Goal: Check status: Check status

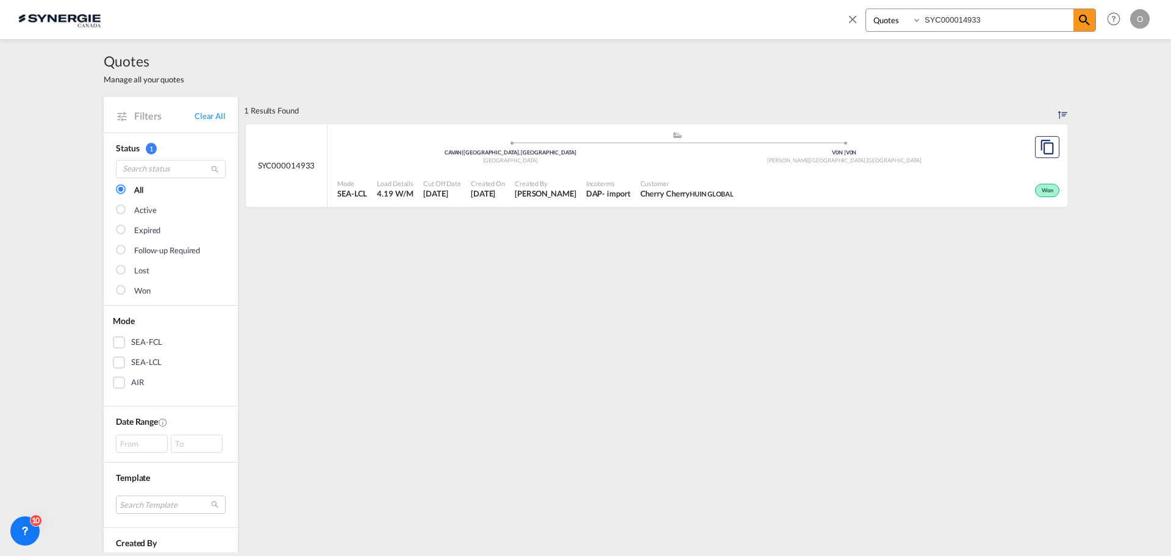
select select "Quotes"
drag, startPoint x: 914, startPoint y: 15, endPoint x: 724, endPoint y: 15, distance: 190.3
click at [724, 15] on div "Bookings Quotes Enquiries SYC000014933 Help Resources Product Release O My Prof…" at bounding box center [585, 19] width 1134 height 38
paste input "3629"
click at [632, 190] on div "- import" at bounding box center [618, 193] width 28 height 11
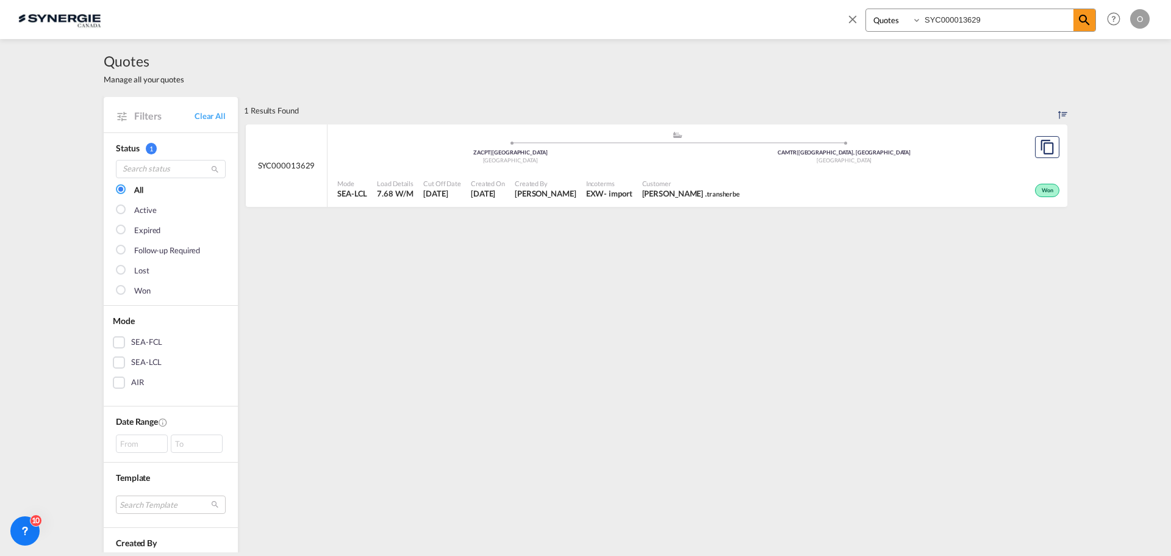
drag, startPoint x: 998, startPoint y: 17, endPoint x: 770, endPoint y: 21, distance: 228.1
click at [770, 21] on div "Bookings Quotes Enquiries SYC000013629 Help Resources Product Release O My Prof…" at bounding box center [585, 19] width 1134 height 38
paste input "1593"
click at [714, 194] on span "Nicolas Desjardins Boulons Eclair" at bounding box center [696, 193] width 102 height 11
drag, startPoint x: 812, startPoint y: 19, endPoint x: 662, endPoint y: 19, distance: 150.6
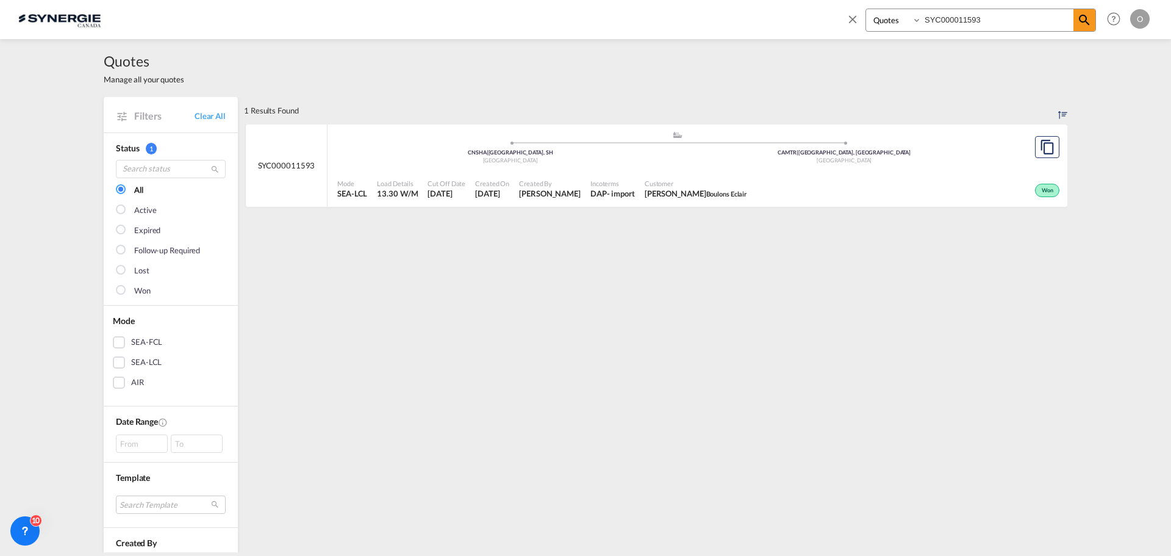
click at [662, 19] on div "Bookings Quotes Enquiries SYC000011593 Help Resources Product Release O My Prof…" at bounding box center [585, 19] width 1134 height 38
paste input "4129"
click at [731, 194] on div "Won" at bounding box center [897, 189] width 332 height 30
drag, startPoint x: 1003, startPoint y: 15, endPoint x: 793, endPoint y: 17, distance: 209.2
click at [806, 17] on div "Bookings Quotes Enquiries SYC000014129 Help Resources Product Release O My Prof…" at bounding box center [585, 19] width 1134 height 38
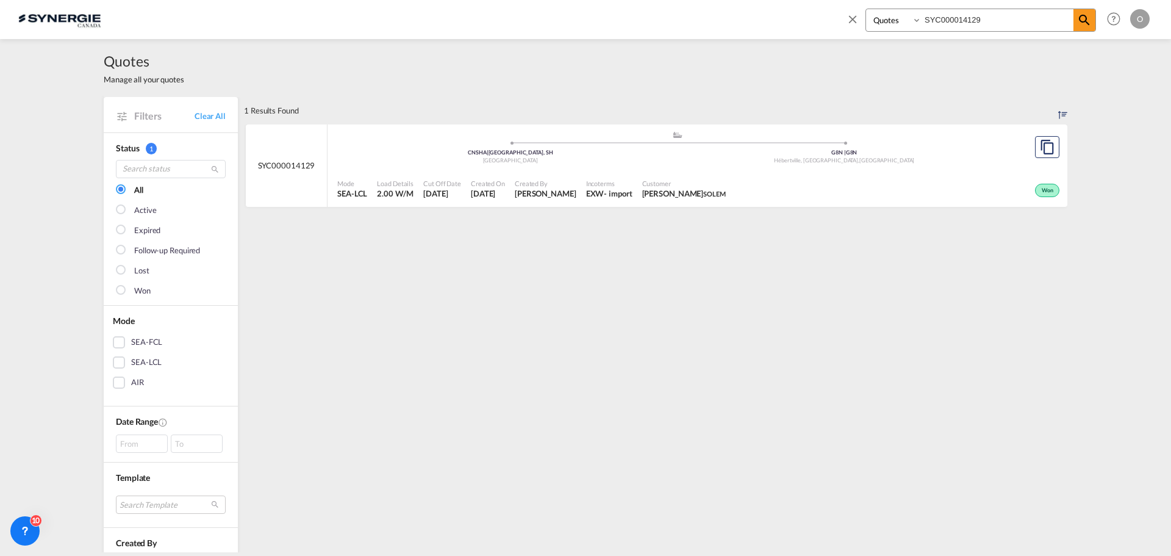
paste input "3661"
type input "SYC000013661"
click at [644, 188] on span "Olena Drabyna Joseph Ribkoff" at bounding box center [695, 193] width 112 height 11
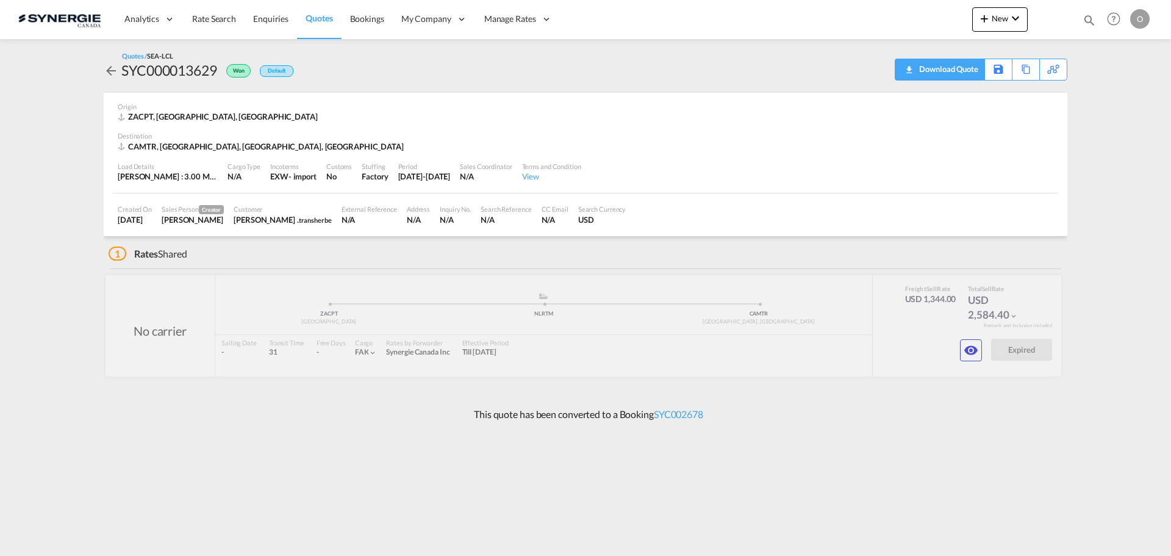
click at [973, 68] on div "Download Quote" at bounding box center [947, 69] width 62 height 20
click at [969, 346] on md-icon "icon-eye" at bounding box center [971, 350] width 15 height 15
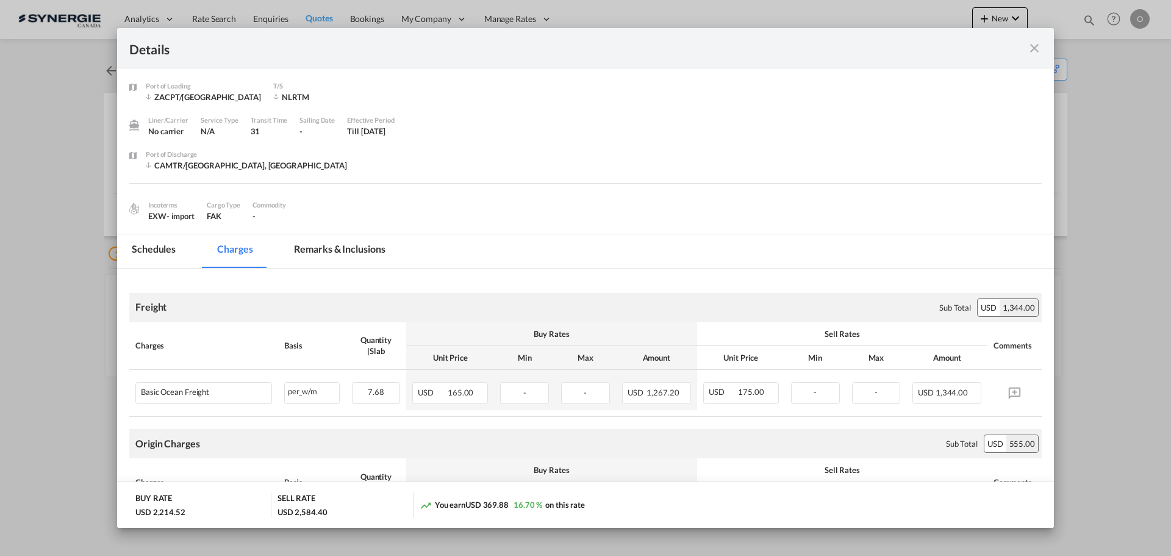
click at [351, 242] on md-tab-item "Remarks & Inclusions" at bounding box center [339, 251] width 120 height 34
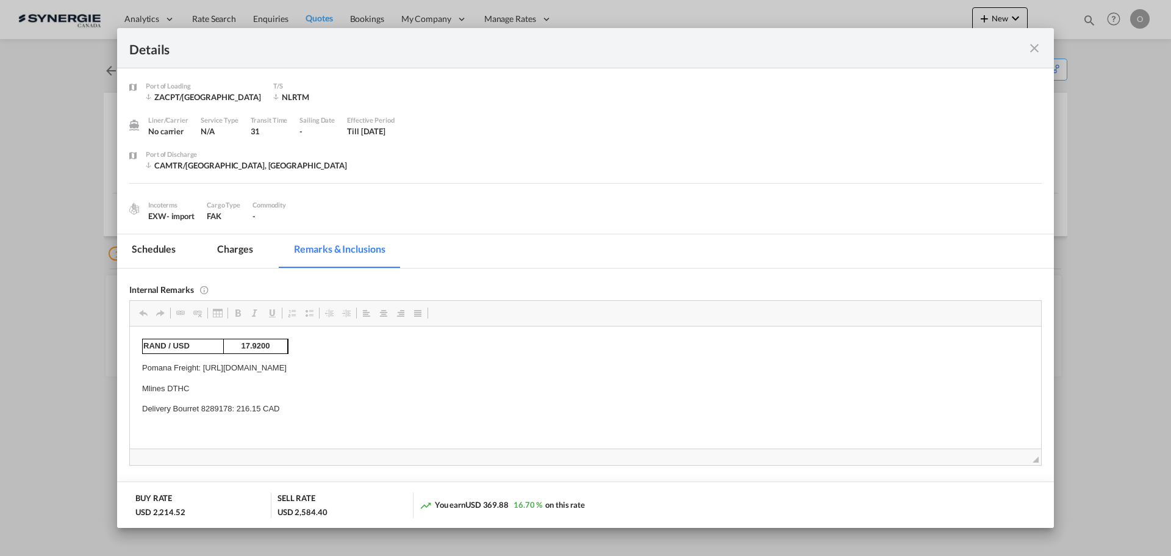
drag, startPoint x: 142, startPoint y: 411, endPoint x: 220, endPoint y: 407, distance: 78.2
copy p "Delivery Bourret 8289178"
drag, startPoint x: 231, startPoint y: 405, endPoint x: 142, endPoint y: 406, distance: 88.4
click at [142, 406] on p "Delivery Bourret 8289178: 216.15 CAD" at bounding box center [585, 408] width 887 height 13
copy p "https://app.frontapp.com/open/cnv_q1irhxr?key=IyTn36hxVivvcWllrv7DIZ2YA-4RbjRE"
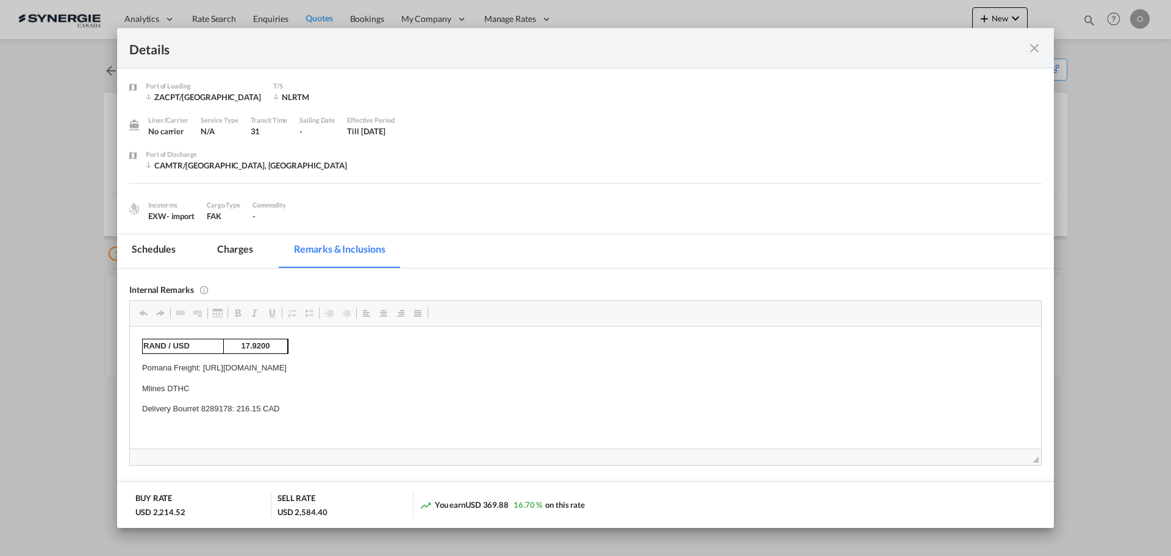
click at [501, 366] on p "Pomana Freight: https://app.frontapp.com/open/cnv_q1irhxr?key=IyTn36hxVivvcWllr…" at bounding box center [585, 367] width 887 height 13
click at [233, 249] on md-tab-item "Charges" at bounding box center [234, 251] width 65 height 34
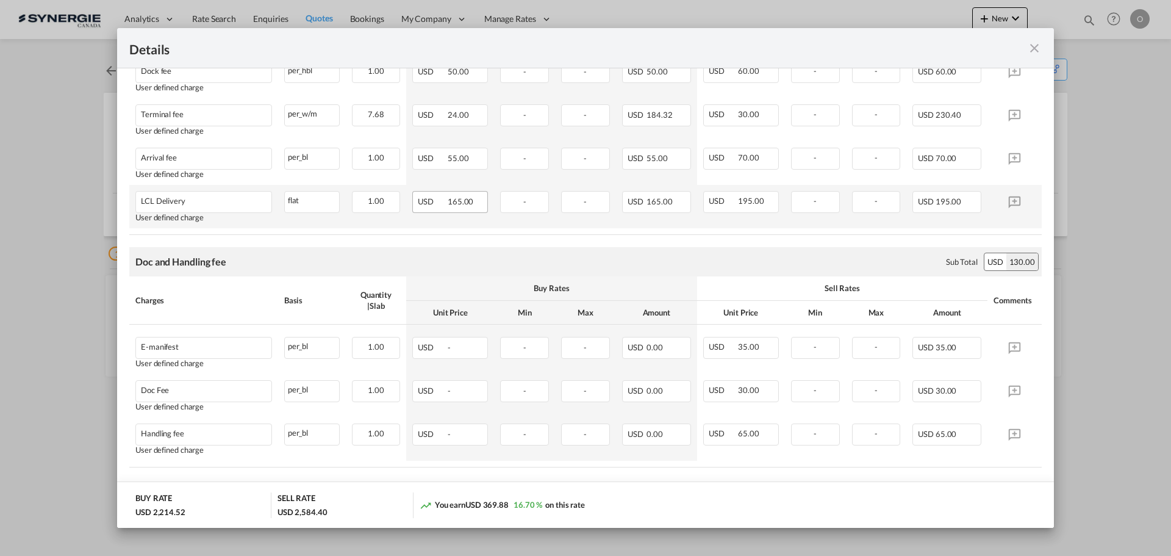
scroll to position [659, 0]
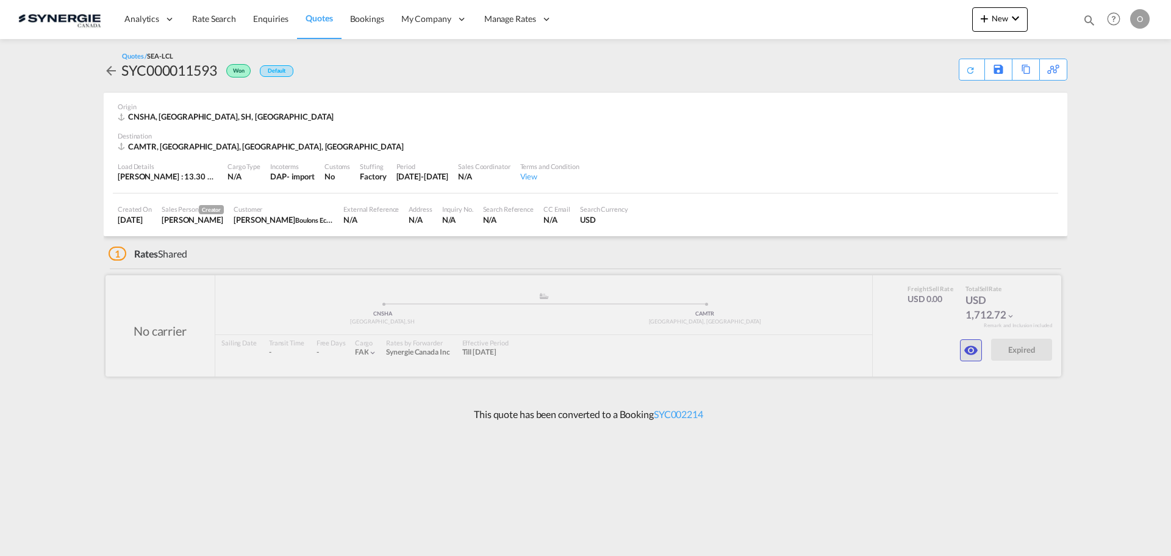
click at [966, 352] on md-icon "icon-eye" at bounding box center [971, 350] width 15 height 15
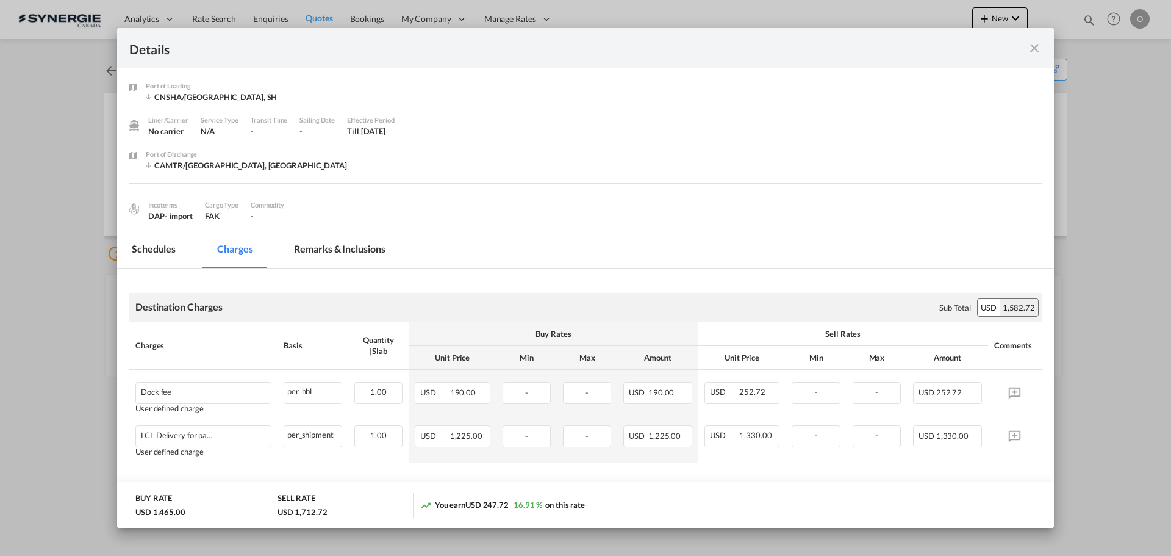
click at [359, 249] on md-tab-item "Remarks & Inclusions" at bounding box center [339, 251] width 120 height 34
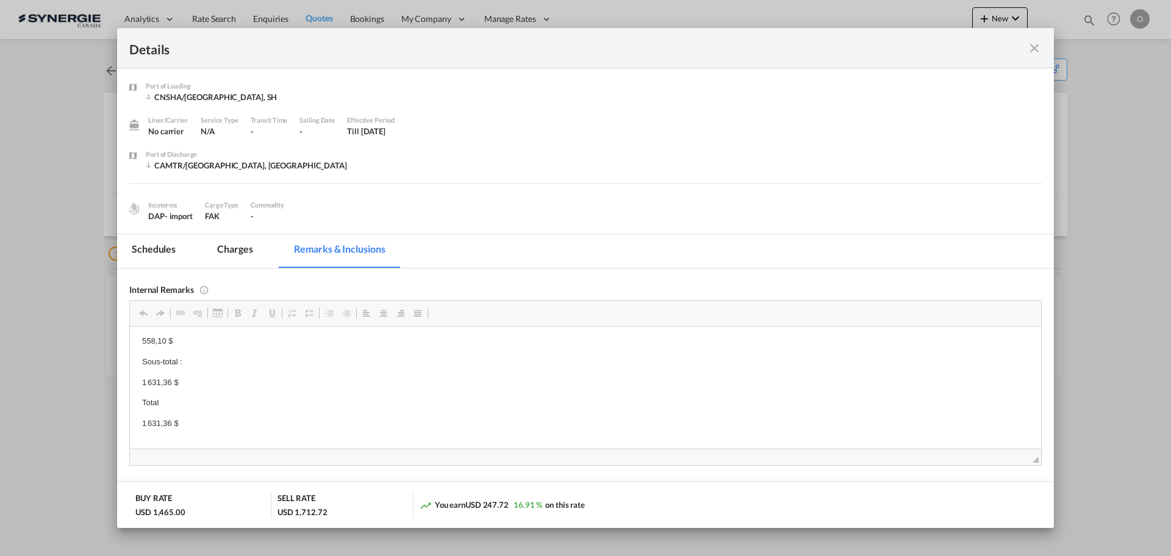
scroll to position [122, 0]
click at [1034, 41] on md-icon "icon-close fg-AAA8AD m-0 cursor" at bounding box center [1034, 48] width 15 height 15
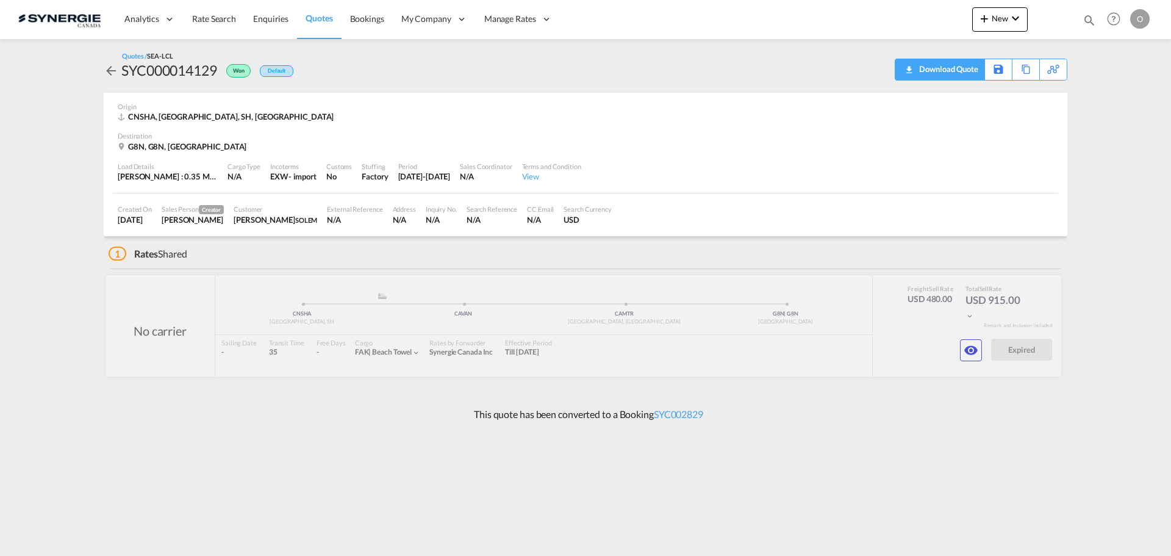
click at [962, 72] on div "Download Quote" at bounding box center [947, 69] width 62 height 20
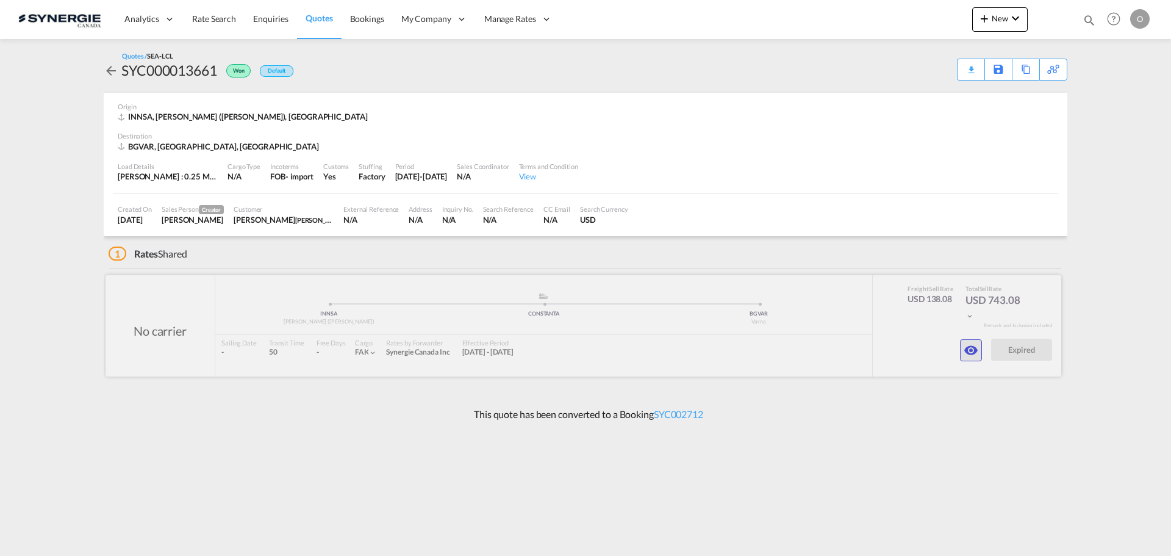
click at [967, 355] on md-icon "icon-eye" at bounding box center [971, 350] width 15 height 15
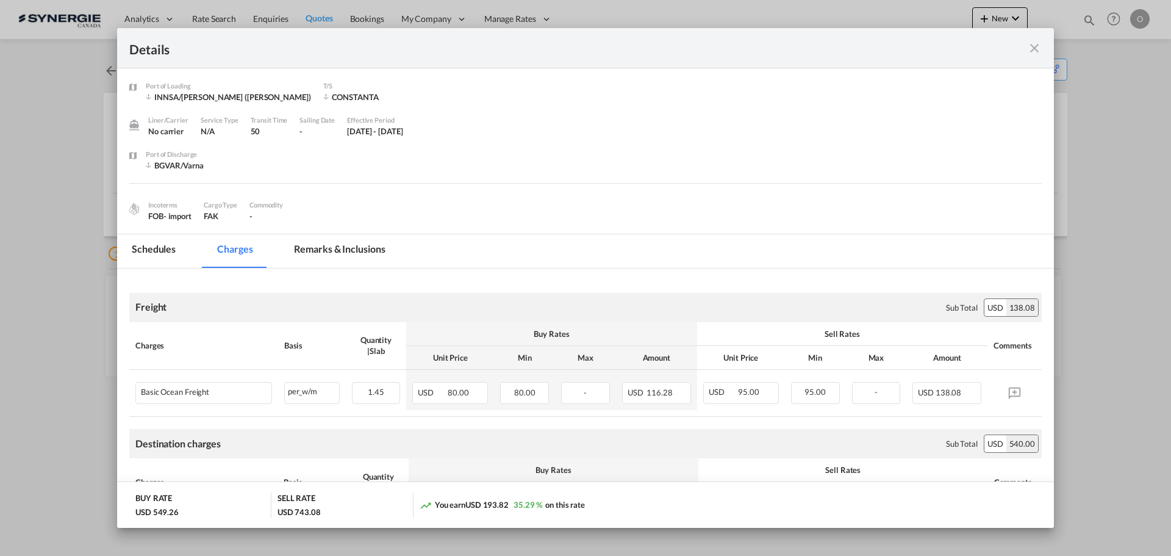
click at [1037, 48] on md-icon "icon-close fg-AAA8AD m-0 cursor" at bounding box center [1034, 48] width 15 height 15
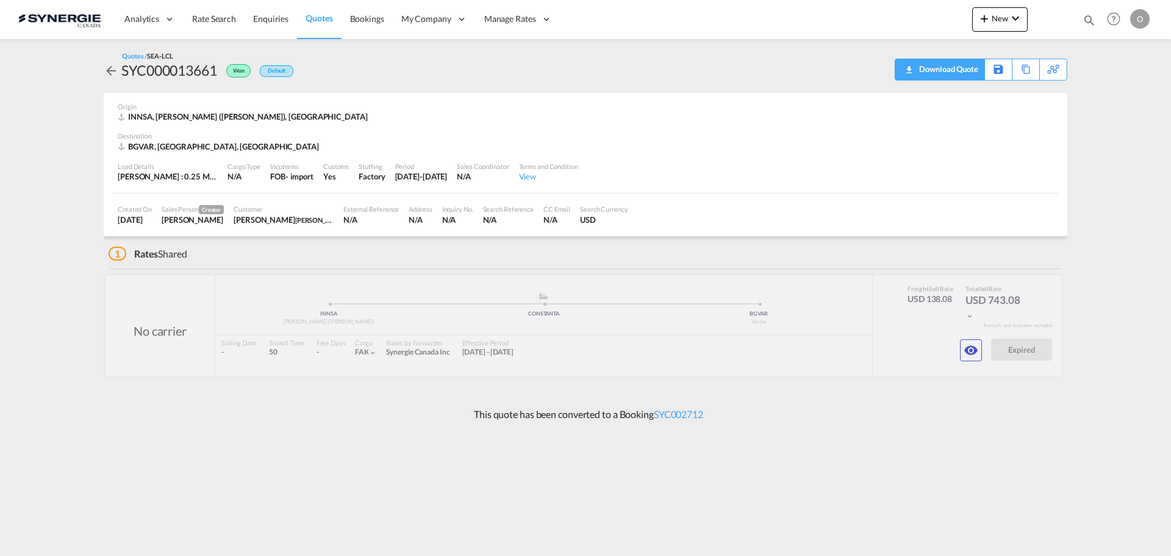
click at [959, 69] on div "Download Quote" at bounding box center [947, 69] width 62 height 20
click at [974, 349] on md-icon "icon-eye" at bounding box center [971, 350] width 15 height 15
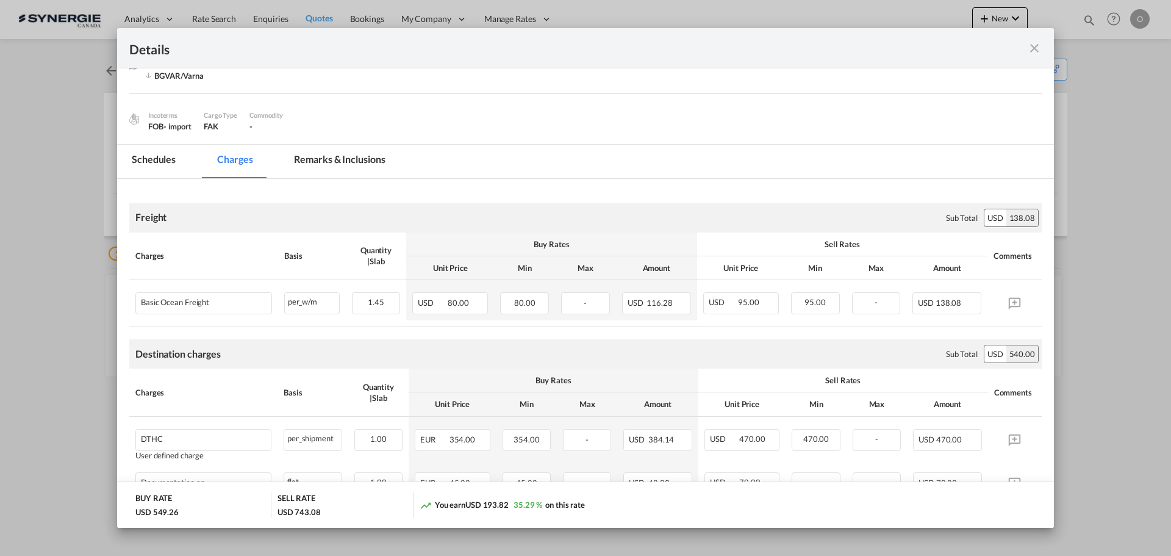
scroll to position [61, 0]
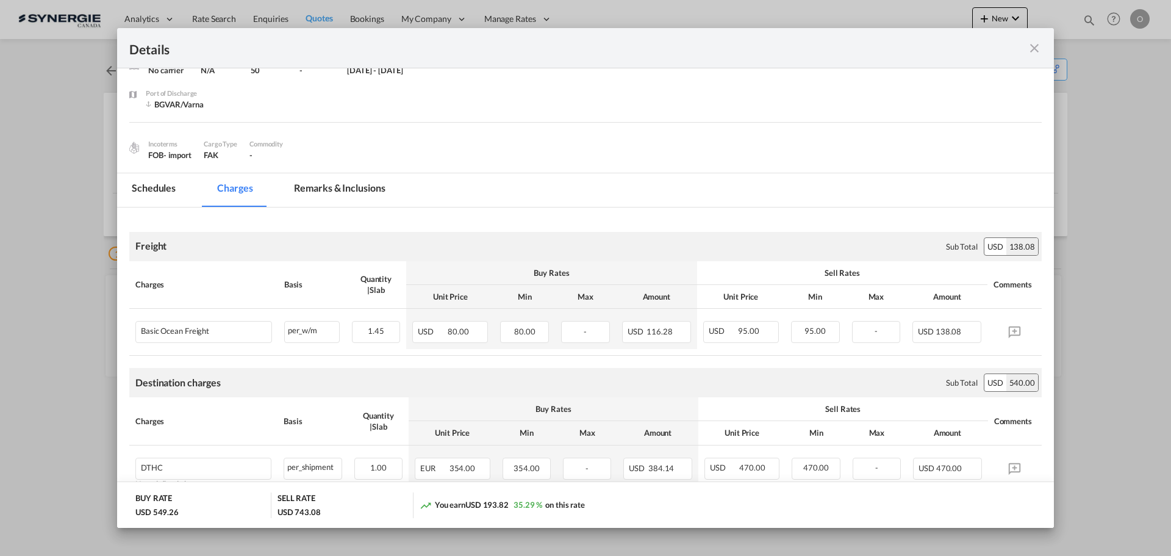
click at [318, 184] on md-tab-item "Remarks & Inclusions" at bounding box center [339, 190] width 120 height 34
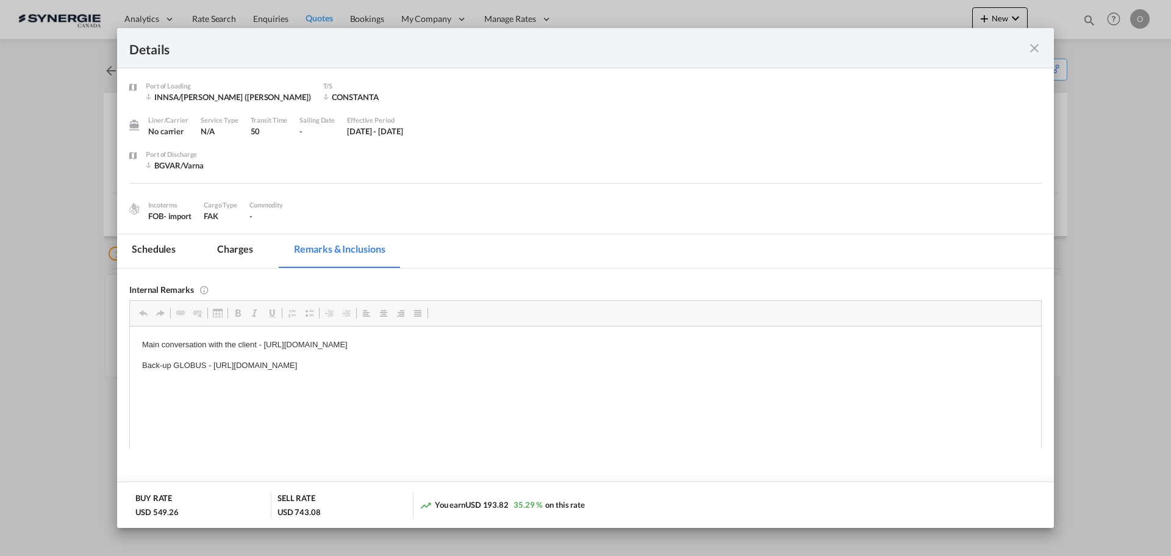
scroll to position [0, 0]
click at [237, 249] on md-tab-item "Charges" at bounding box center [234, 251] width 65 height 34
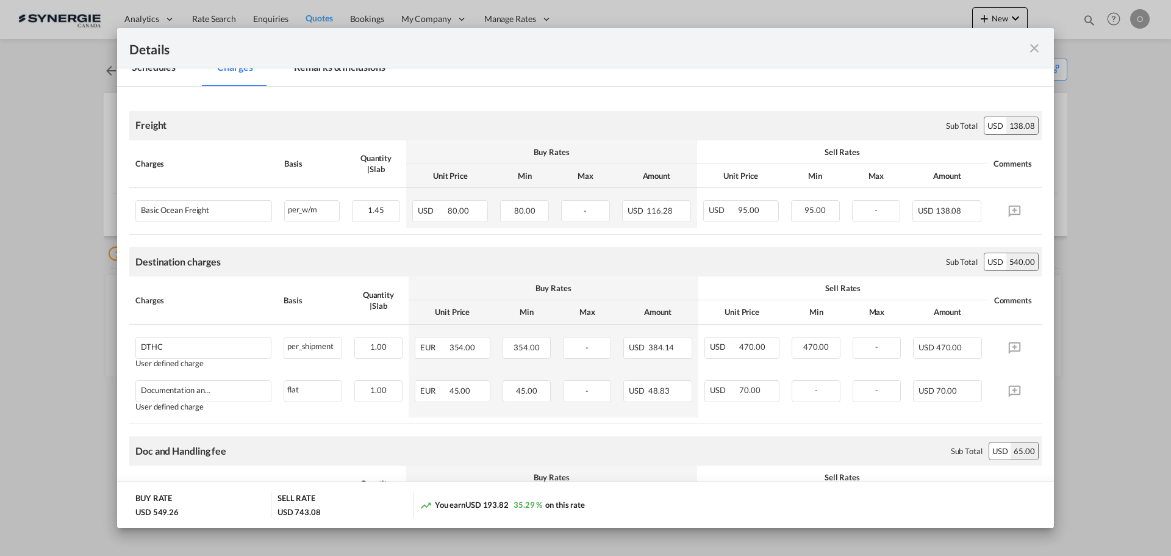
scroll to position [122, 0]
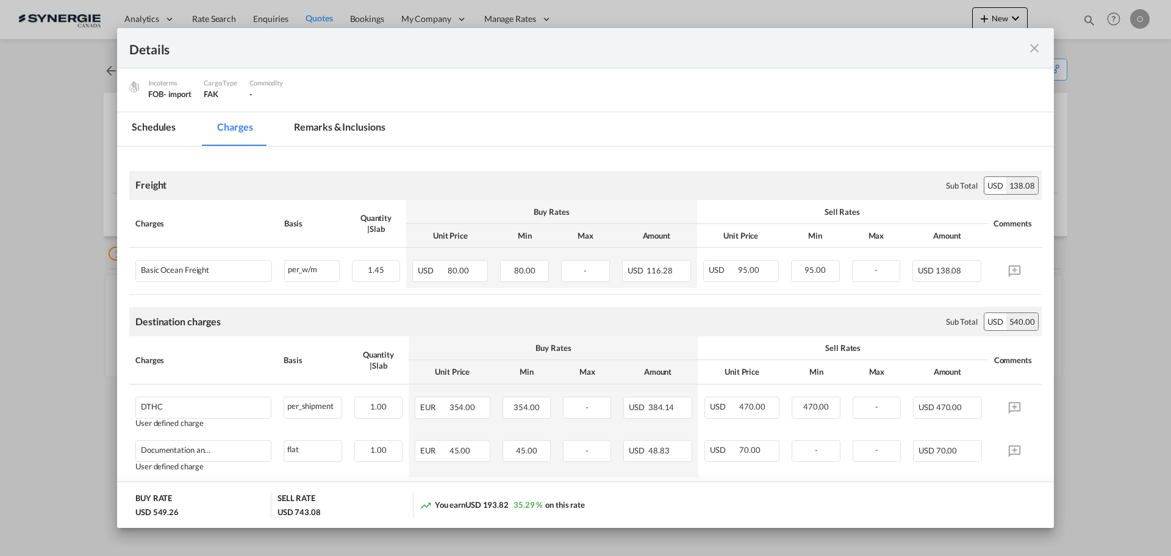
click at [307, 123] on md-tab-item "Remarks & Inclusions" at bounding box center [339, 129] width 120 height 34
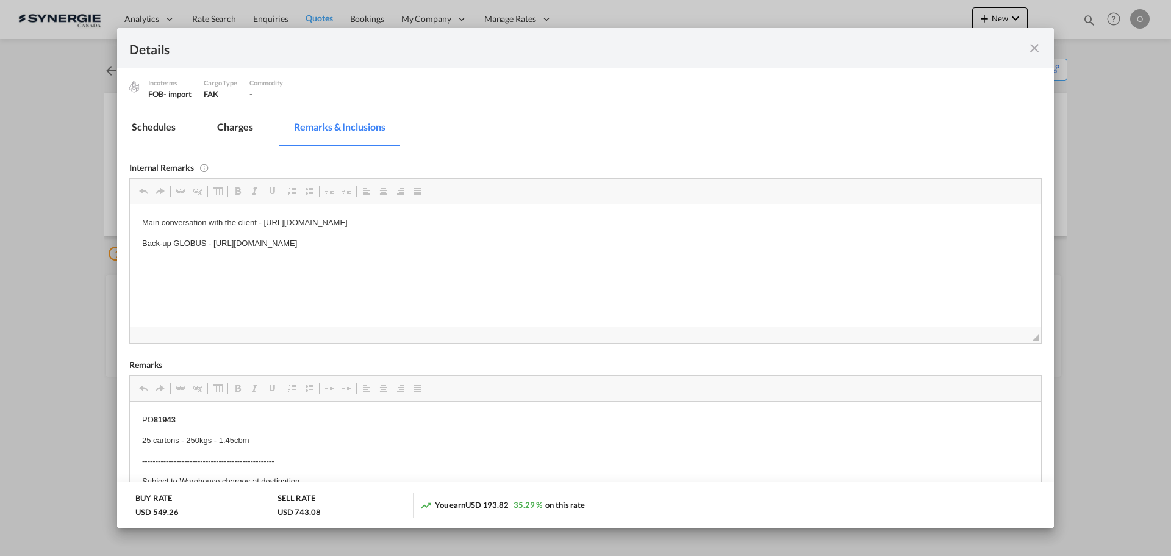
drag, startPoint x: 213, startPoint y: 244, endPoint x: 272, endPoint y: 245, distance: 58.6
copy p "[URL][DOMAIN_NAME]"
drag, startPoint x: 215, startPoint y: 243, endPoint x: 559, endPoint y: 245, distance: 344.6
click at [556, 245] on p "Back-up GLOBUS - [URL][DOMAIN_NAME]" at bounding box center [585, 243] width 887 height 13
click at [227, 125] on md-tab-item "Charges" at bounding box center [234, 129] width 65 height 34
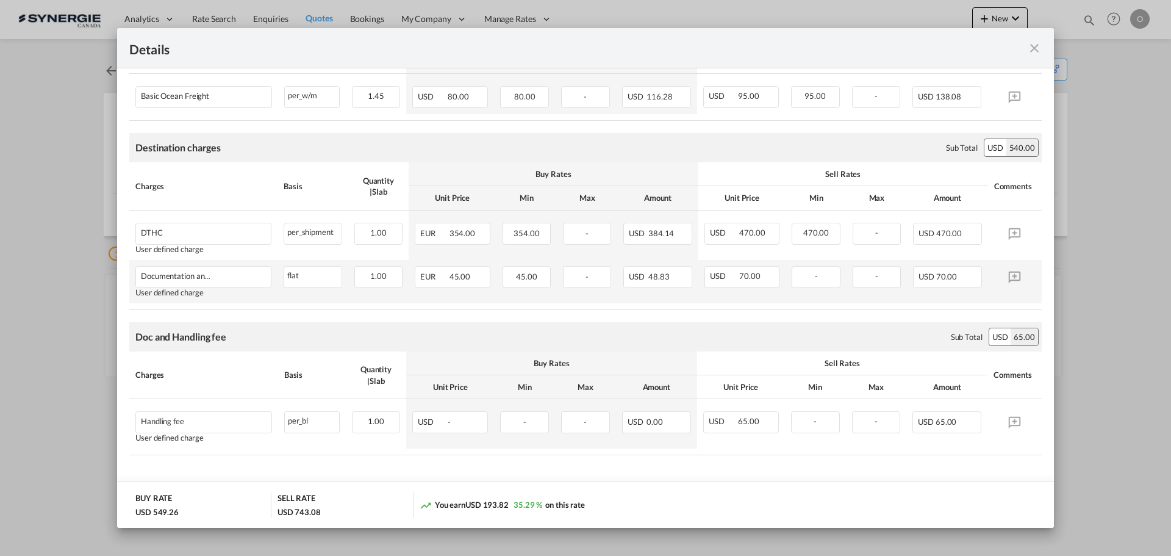
scroll to position [306, 0]
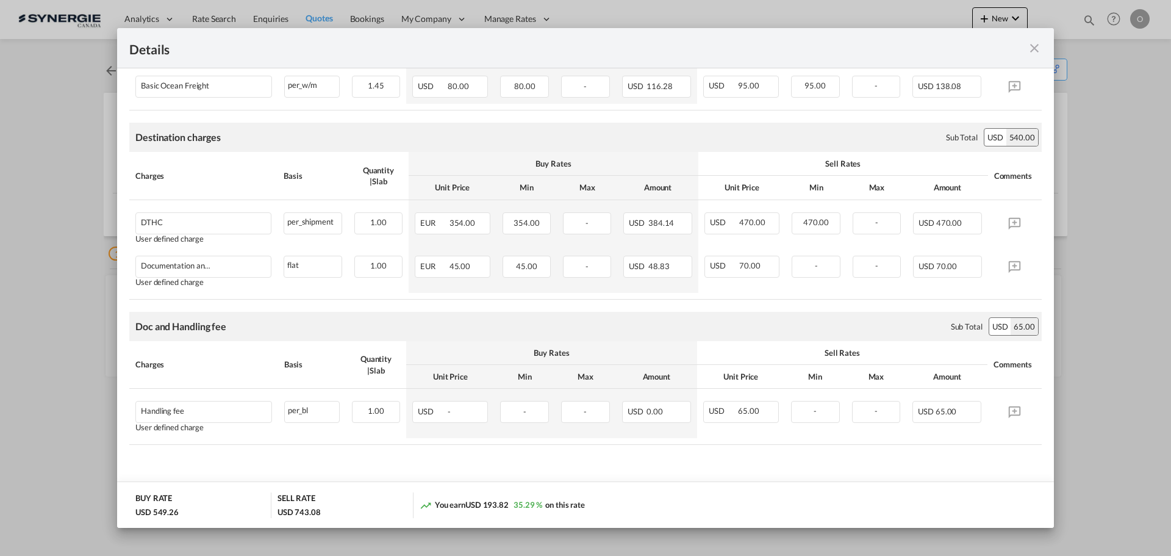
click at [1032, 52] on md-icon "icon-close fg-AAA8AD m-0 cursor" at bounding box center [1034, 48] width 15 height 15
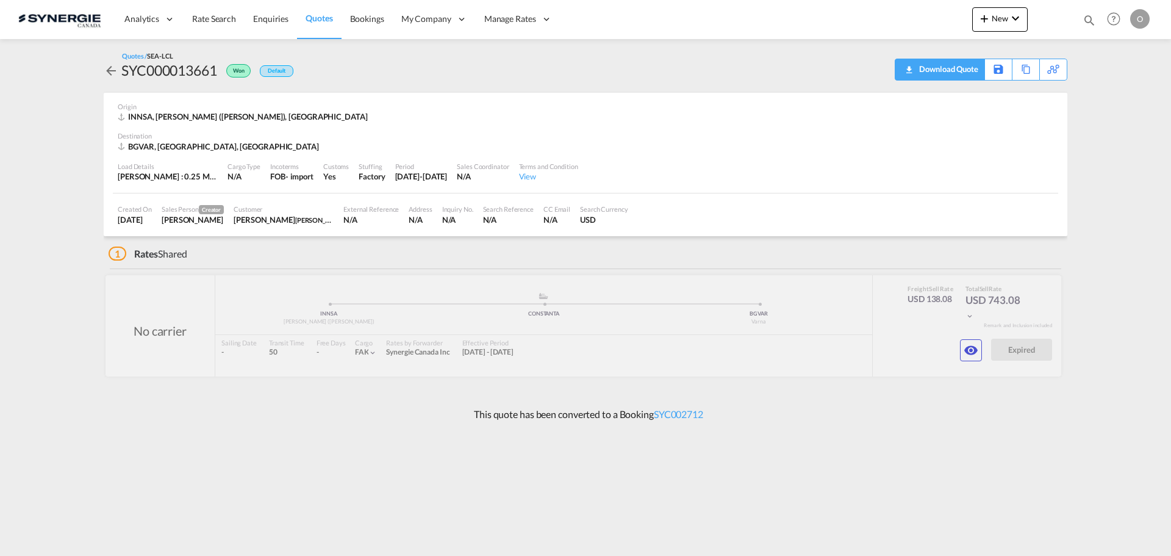
click at [964, 79] on download-pdf "Download Quote" at bounding box center [939, 69] width 77 height 21
click at [964, 70] on div "Download Quote" at bounding box center [947, 69] width 62 height 20
